Goal: Book appointment/travel/reservation

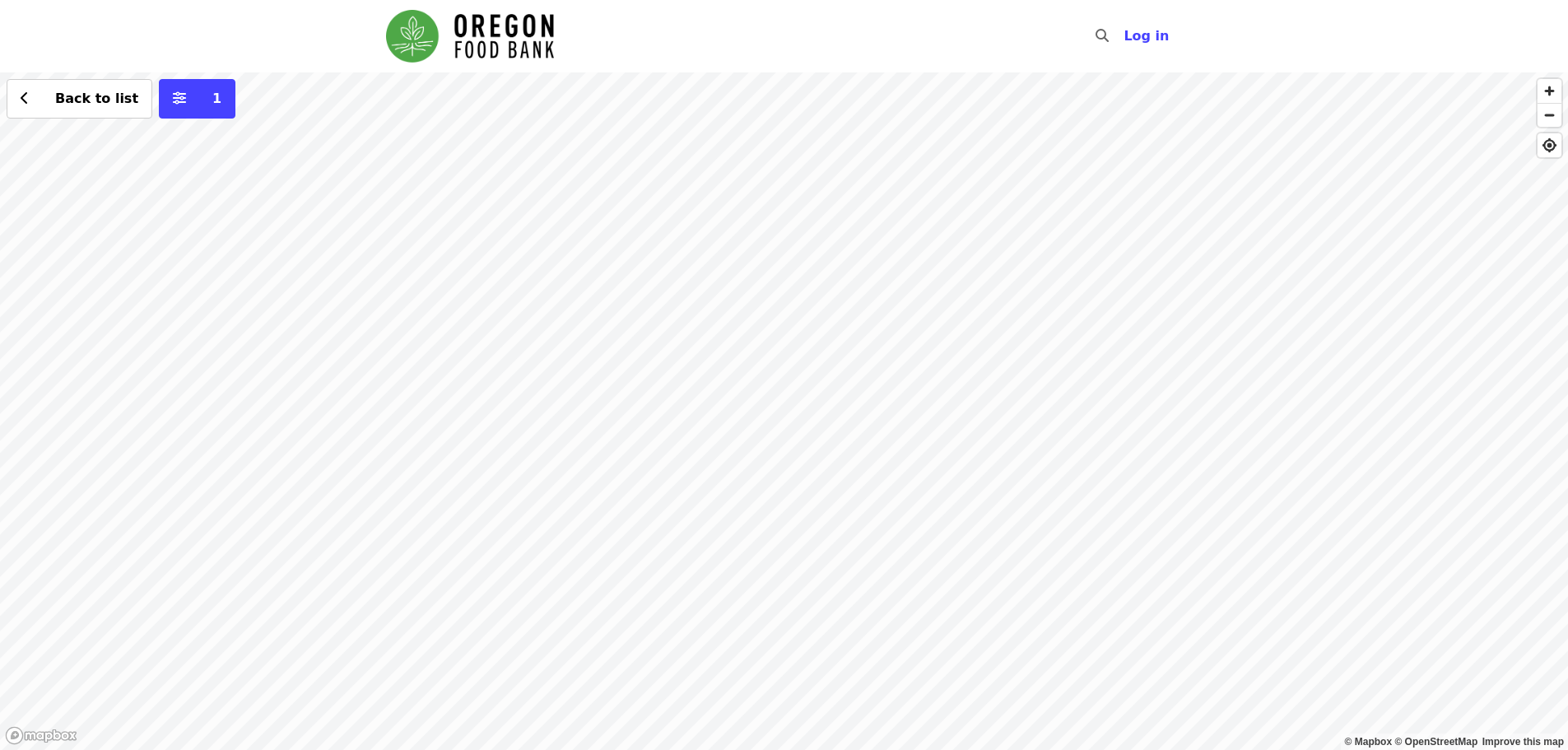
click at [552, 376] on div "Back to list 1" at bounding box center [784, 411] width 1568 height 677
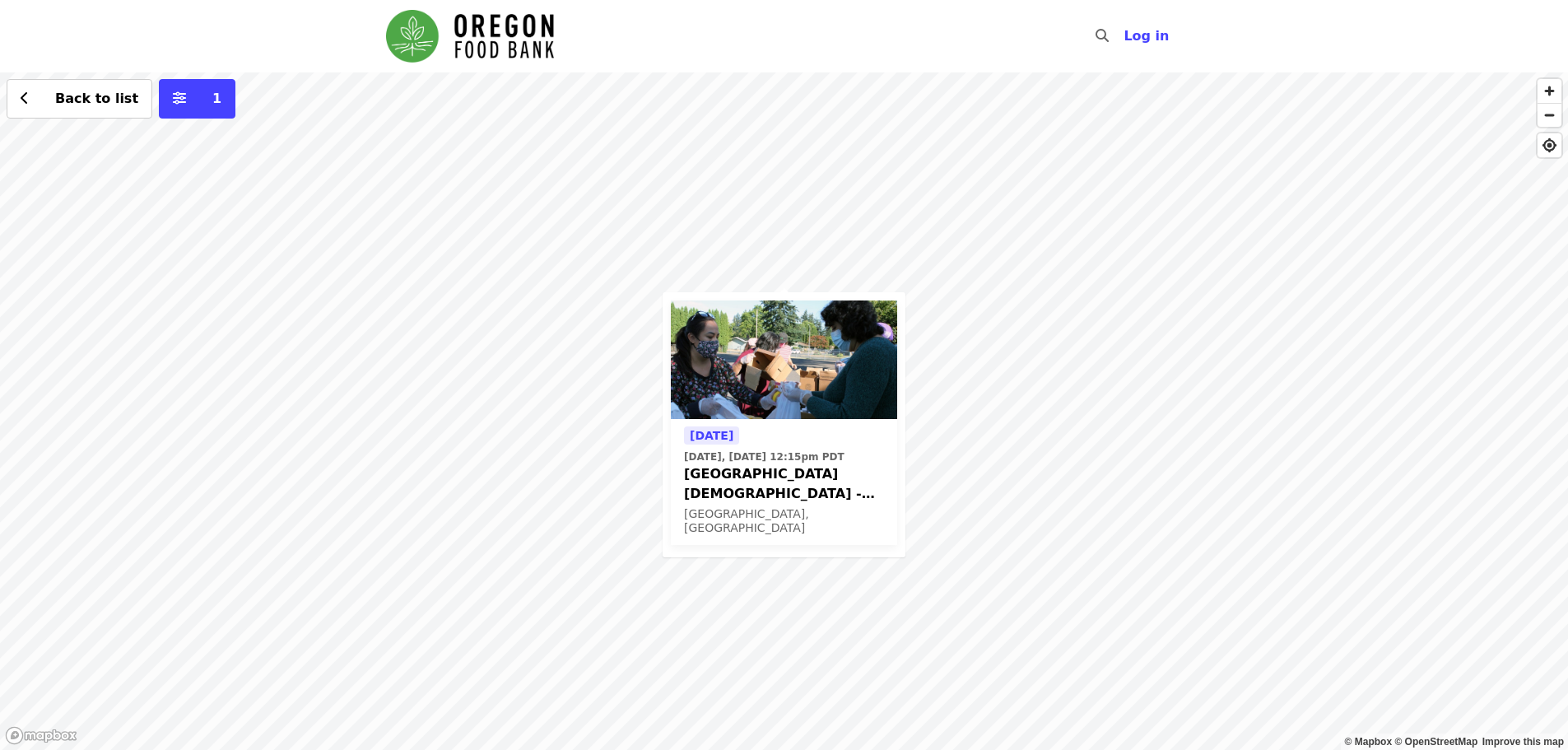
click at [709, 187] on div "[DATE] [DATE], [DATE] 12:15pm PDT [DEMOGRAPHIC_DATA] - Free Food Market (16+) […" at bounding box center [784, 411] width 1568 height 677
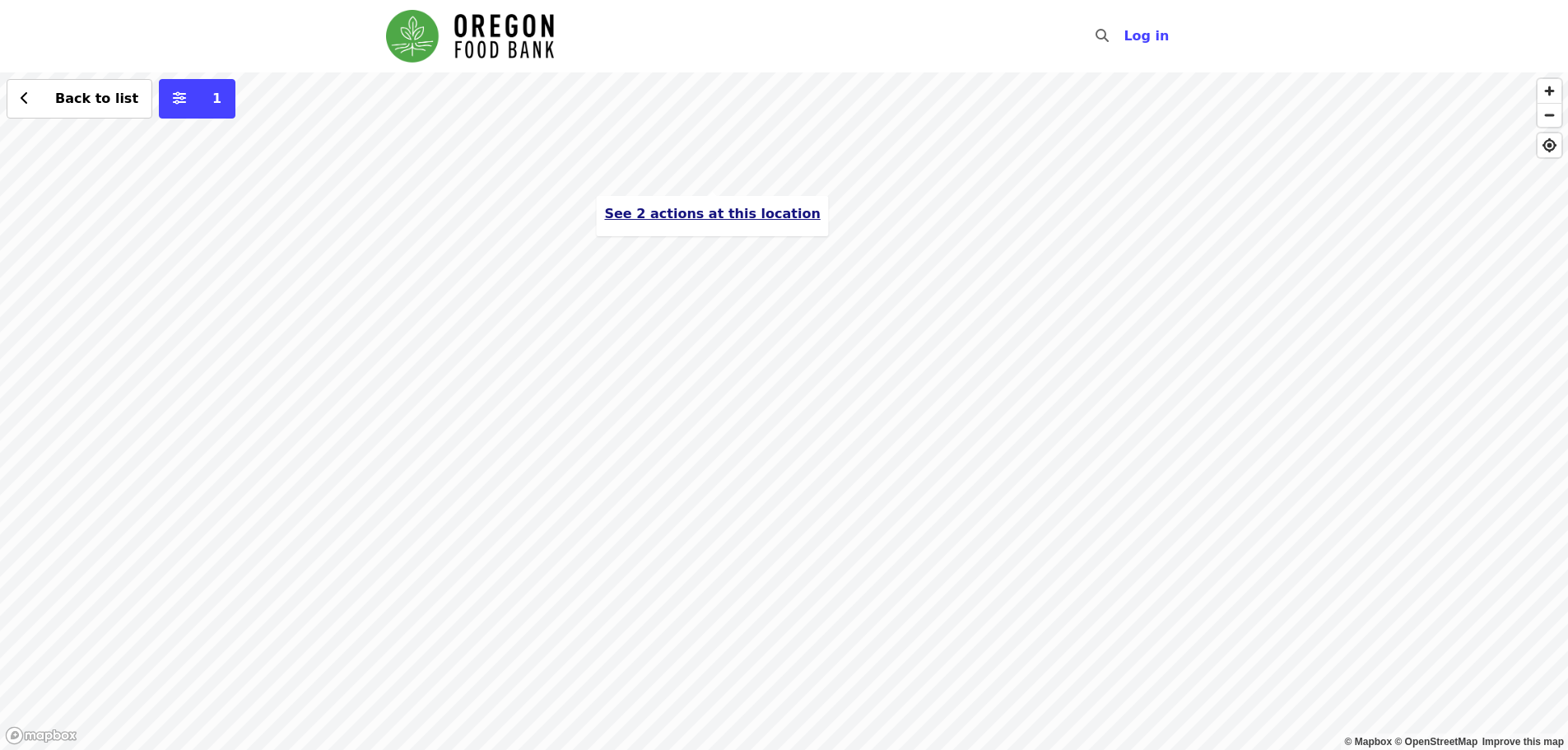
click at [720, 213] on span "See 2 actions at this location" at bounding box center [712, 213] width 216 height 16
click at [24, 102] on icon "chevron-left icon" at bounding box center [24, 98] width 8 height 16
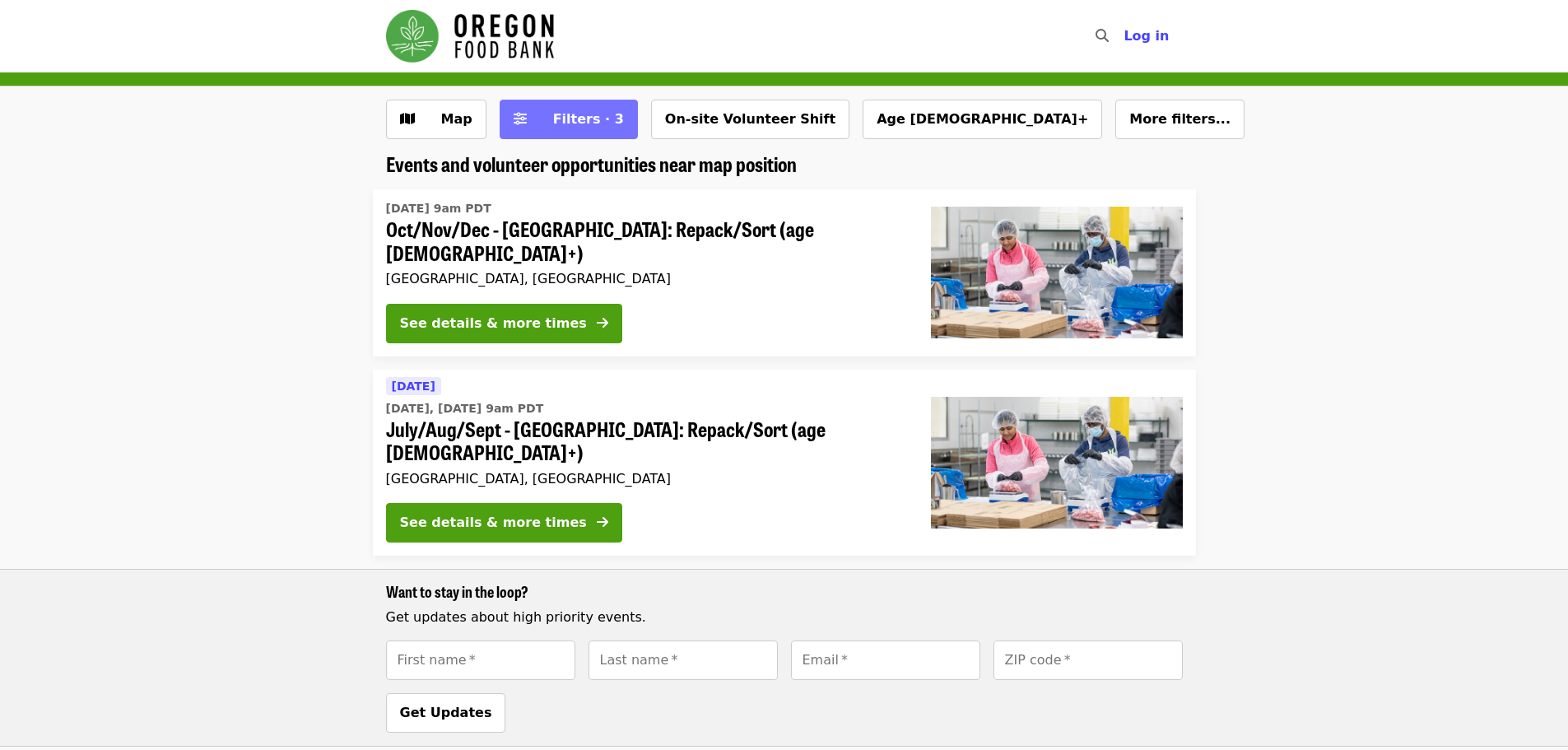
click at [561, 118] on span "Filters · 3" at bounding box center [588, 119] width 71 height 16
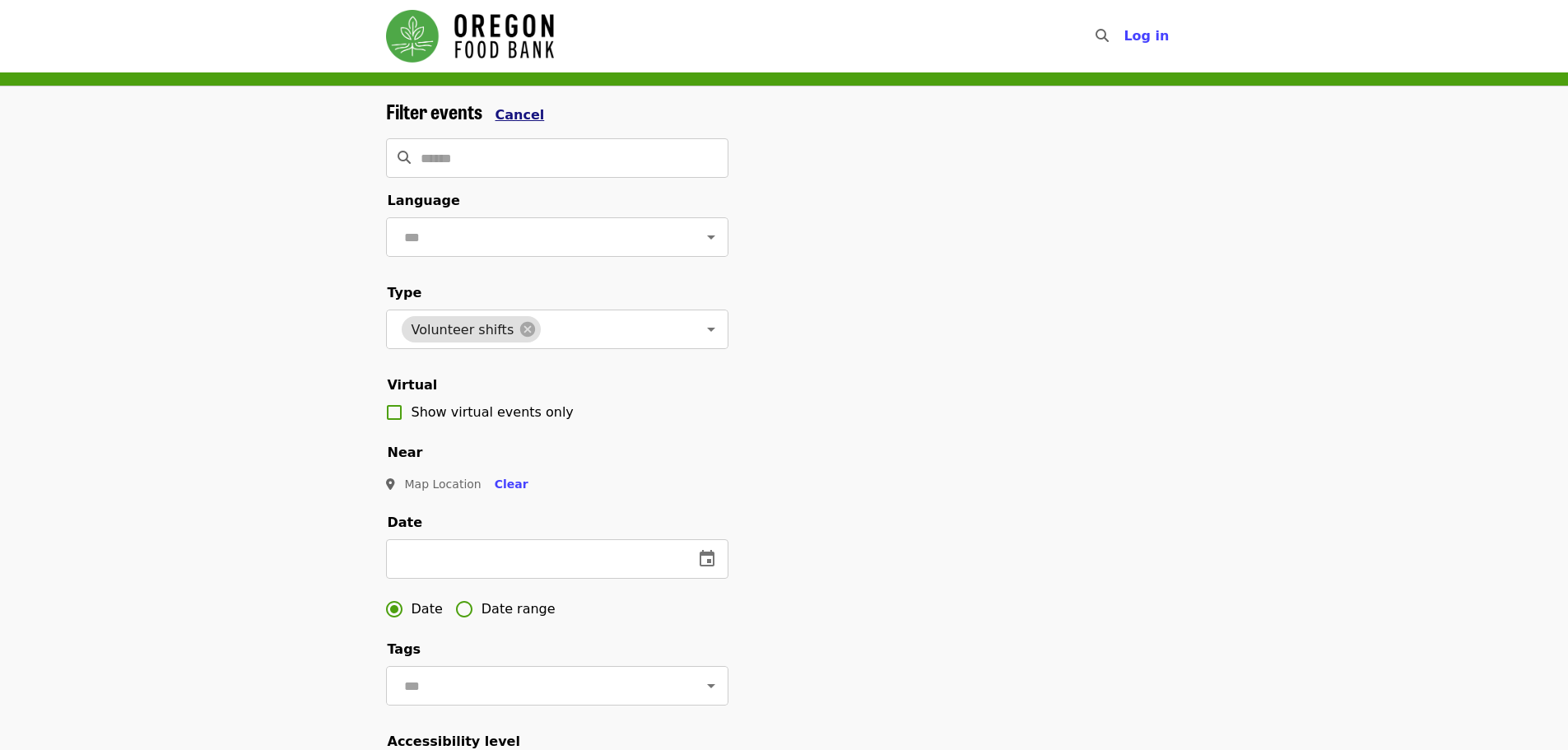
click at [517, 117] on span "Cancel" at bounding box center [520, 115] width 49 height 16
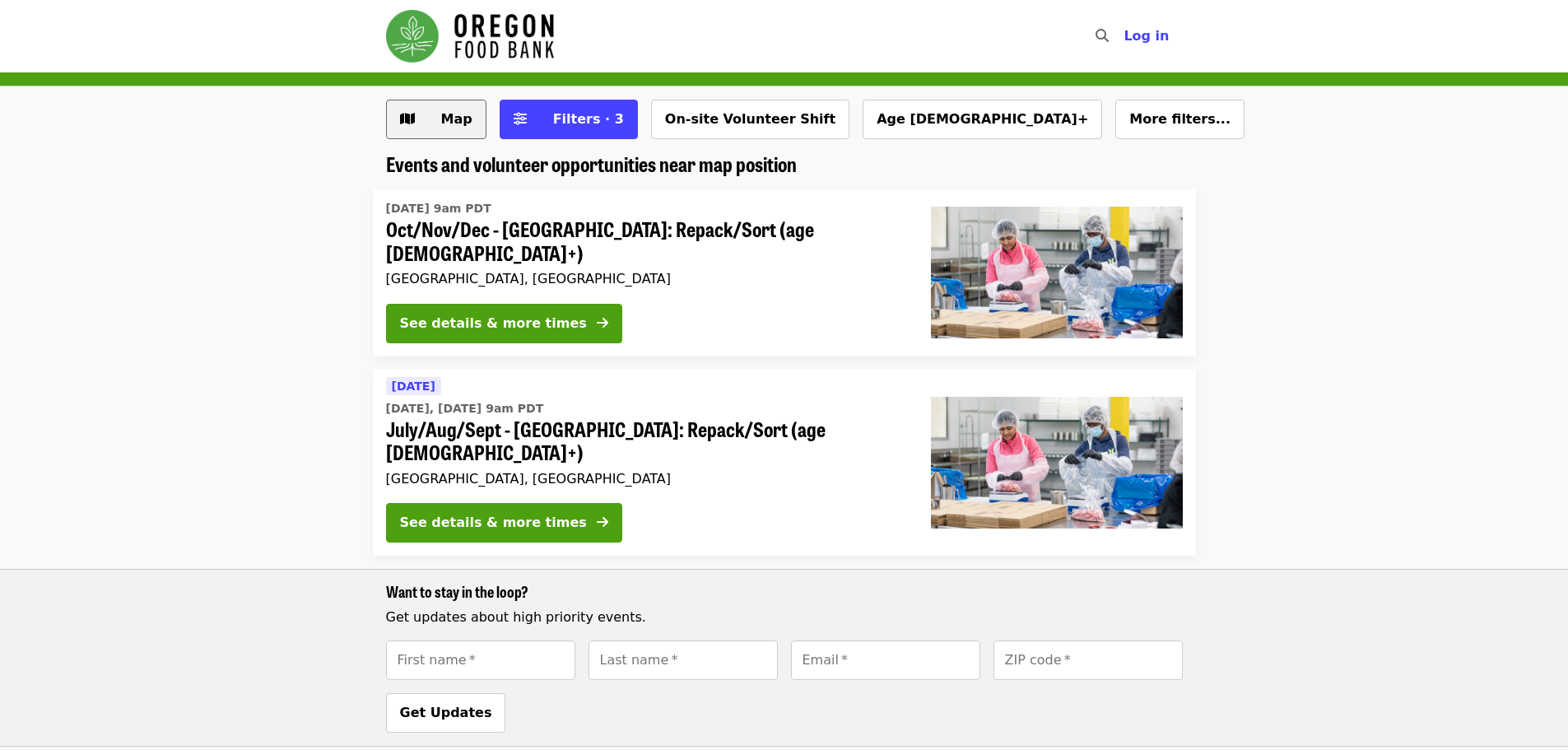
click at [437, 121] on span "Map" at bounding box center [448, 119] width 48 height 20
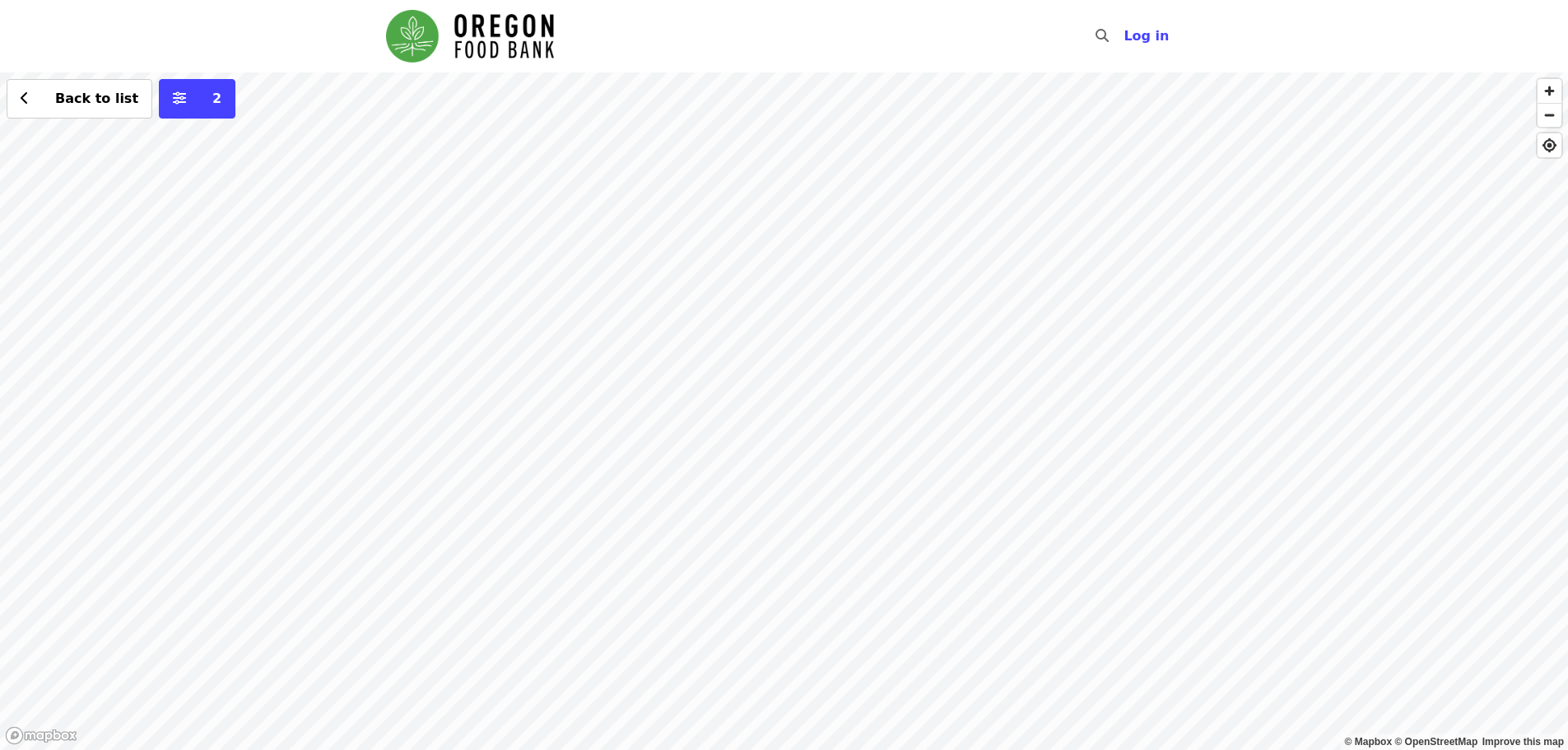
click at [552, 379] on div "Back to list 2" at bounding box center [784, 411] width 1568 height 677
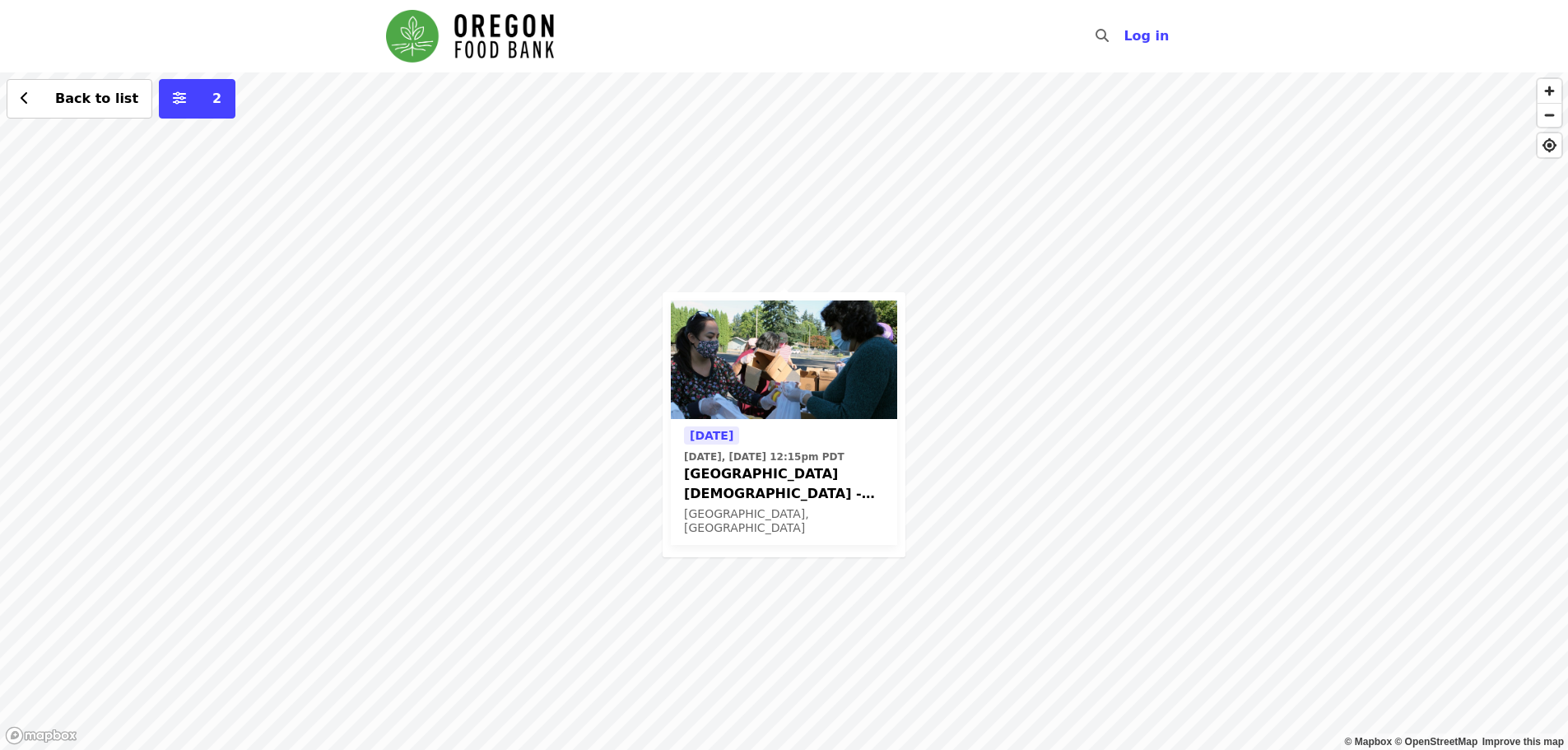
click at [752, 483] on span "[GEOGRAPHIC_DATA][DEMOGRAPHIC_DATA] - Free Food Market (16+)" at bounding box center [784, 484] width 200 height 39
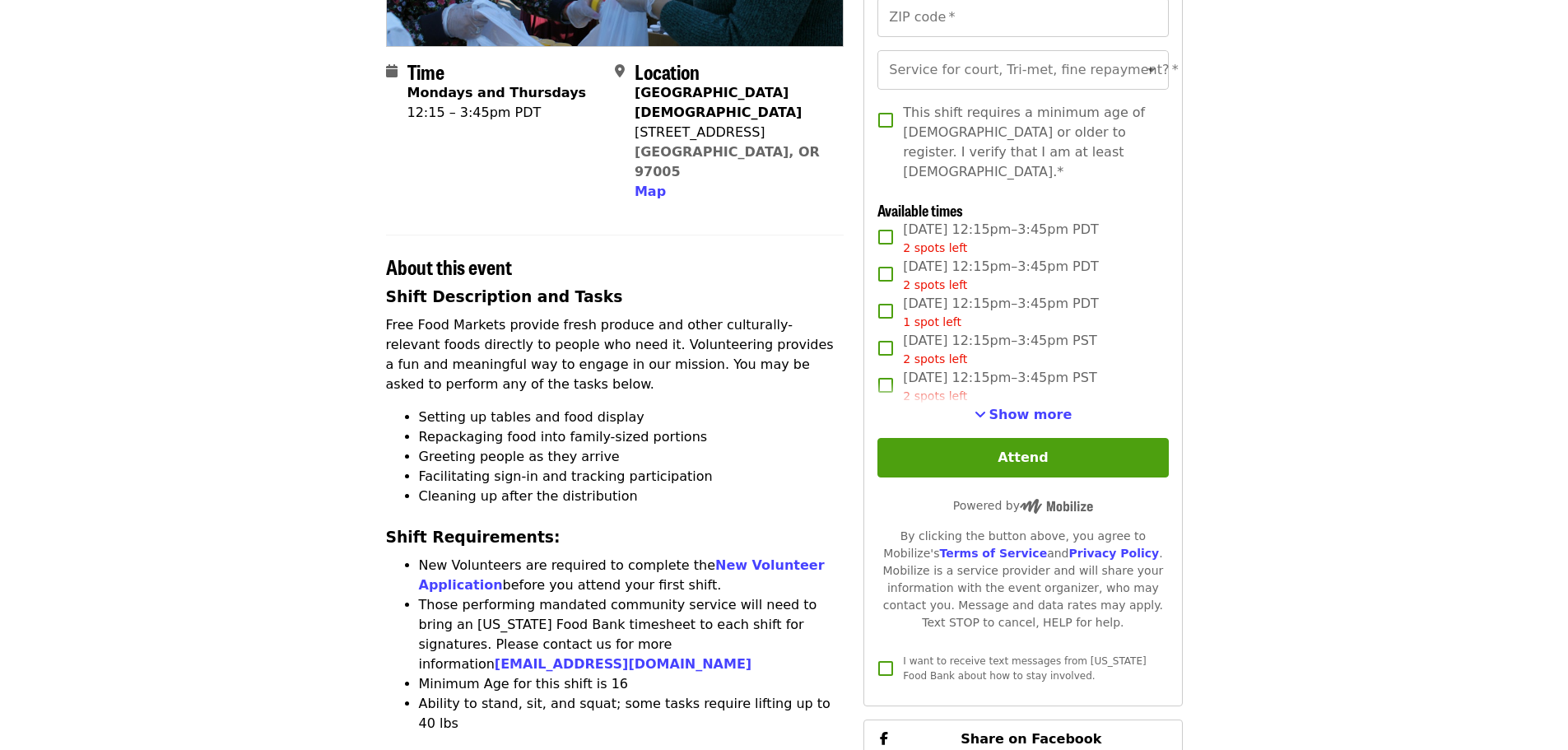
scroll to position [412, 0]
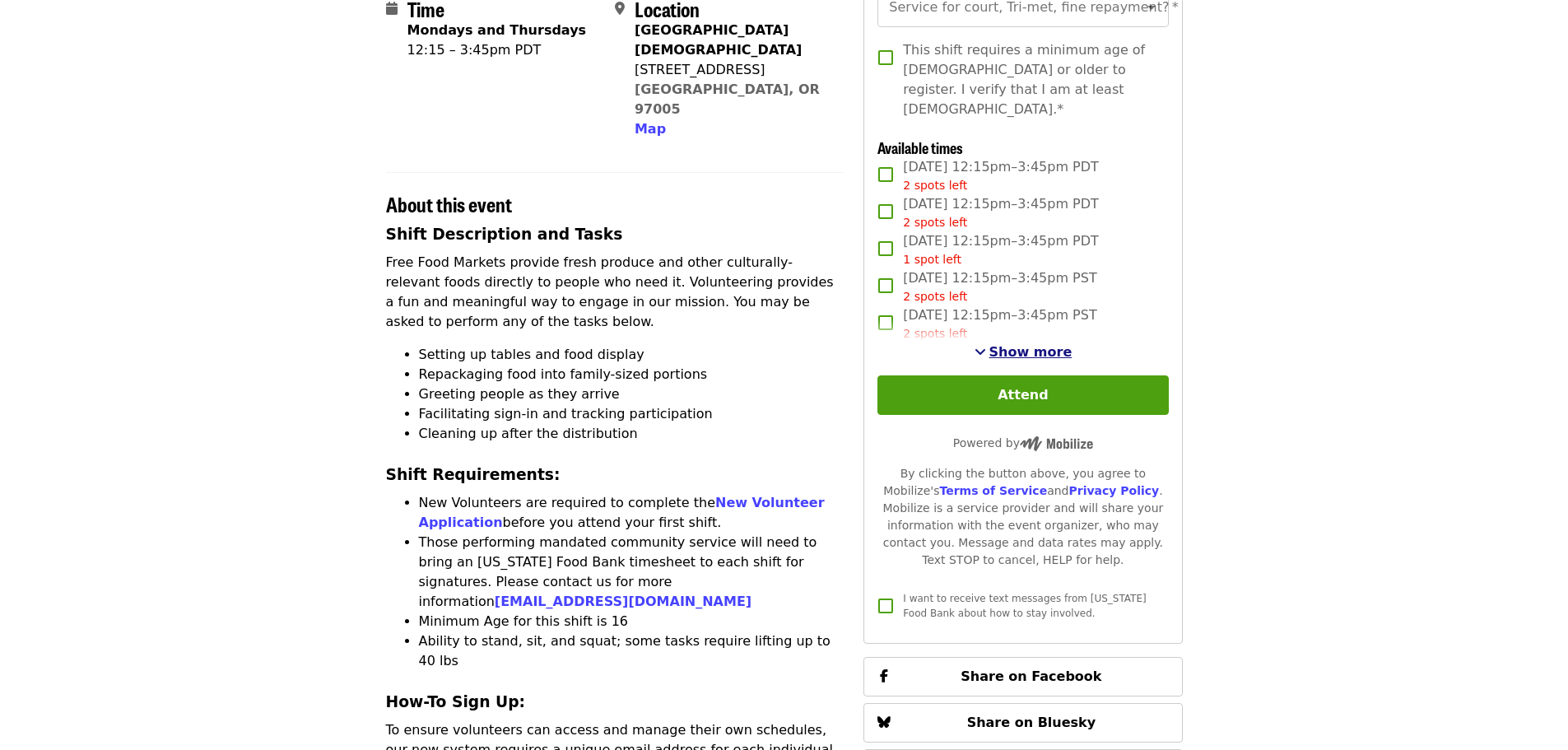
click at [1016, 345] on span "Show more" at bounding box center [1031, 351] width 83 height 16
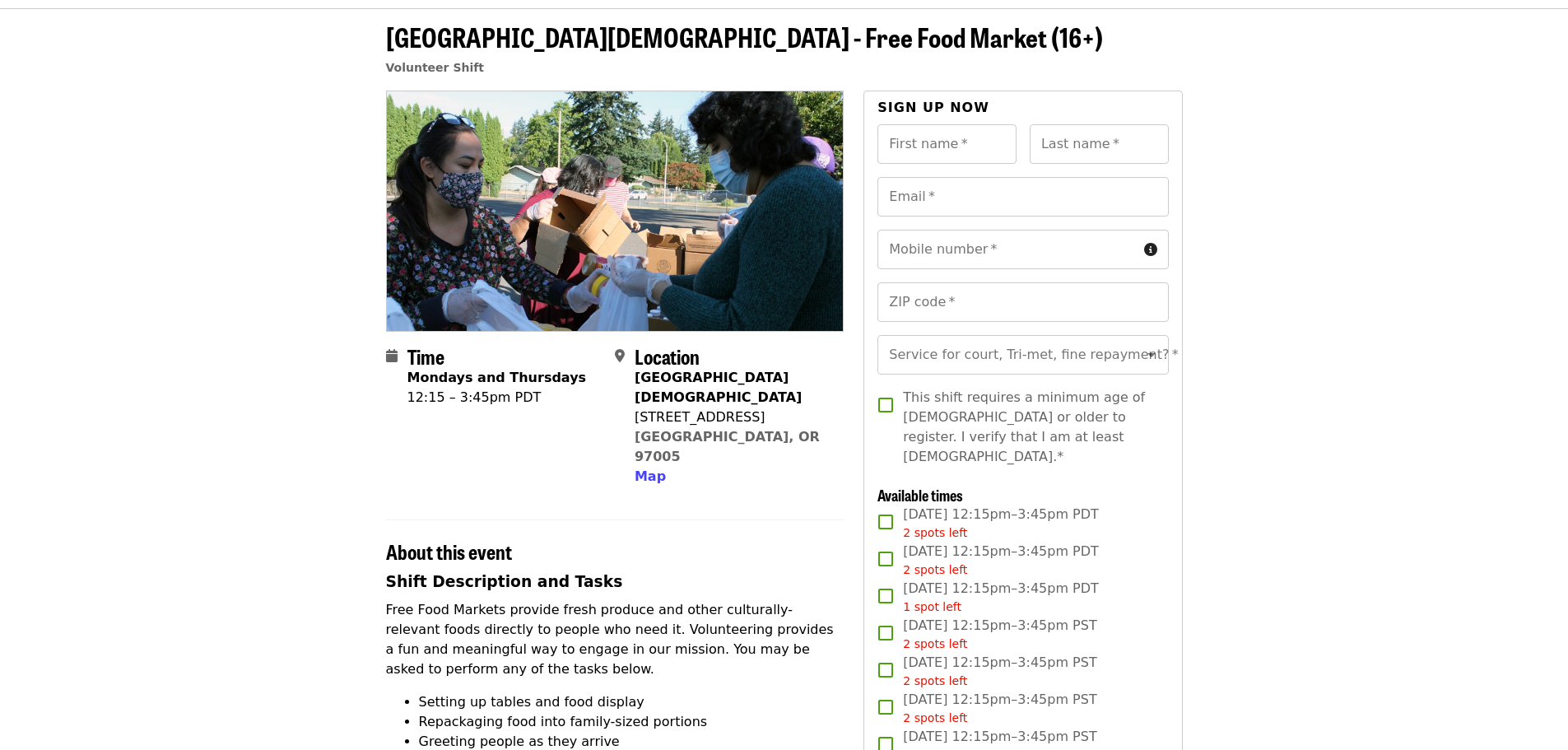
scroll to position [0, 0]
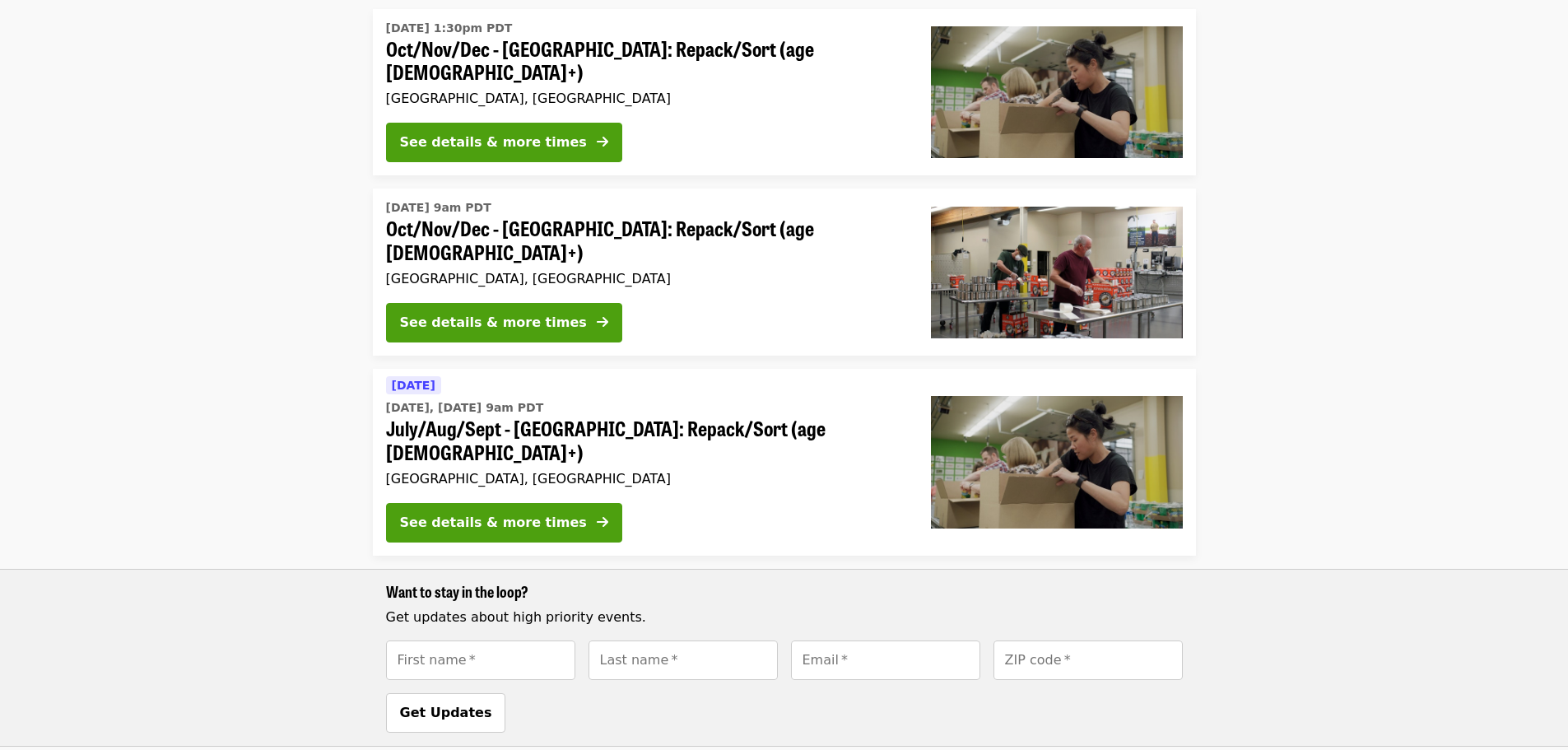
scroll to position [137, 0]
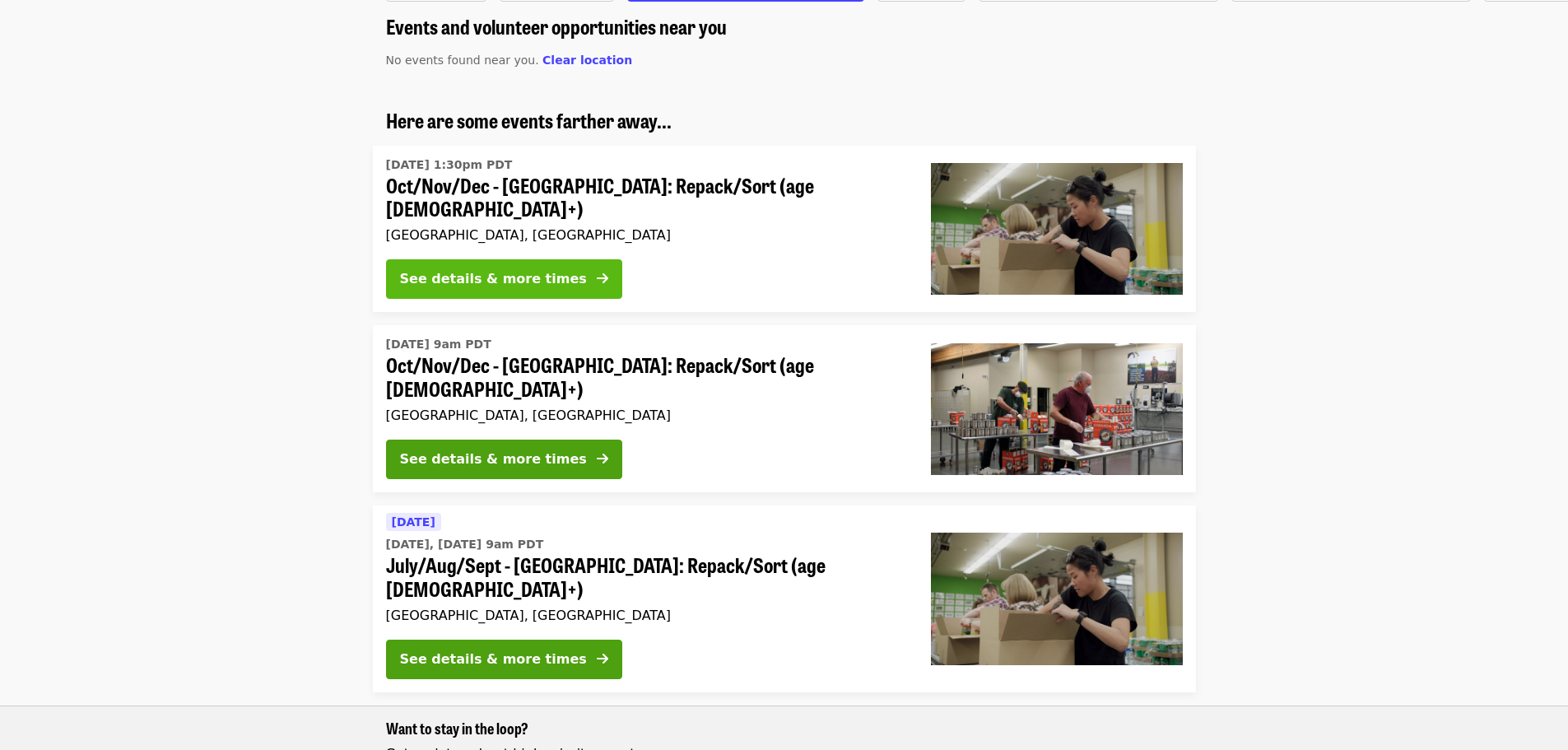
click at [531, 269] on div "See details & more times" at bounding box center [493, 278] width 187 height 20
